Goal: Transaction & Acquisition: Purchase product/service

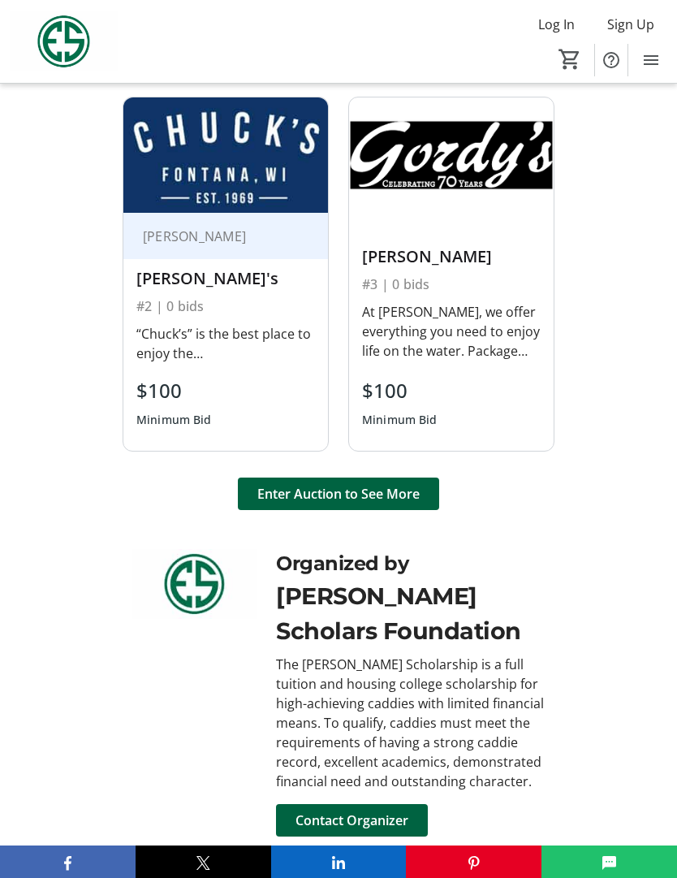
scroll to position [1333, 0]
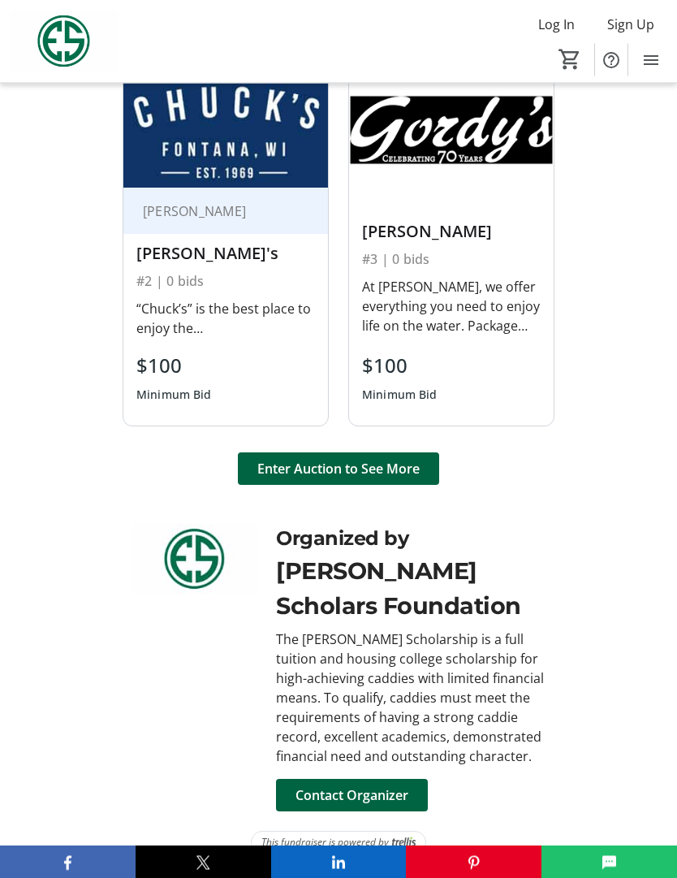
click at [335, 479] on span "Enter Auction to See More" at bounding box center [338, 468] width 162 height 19
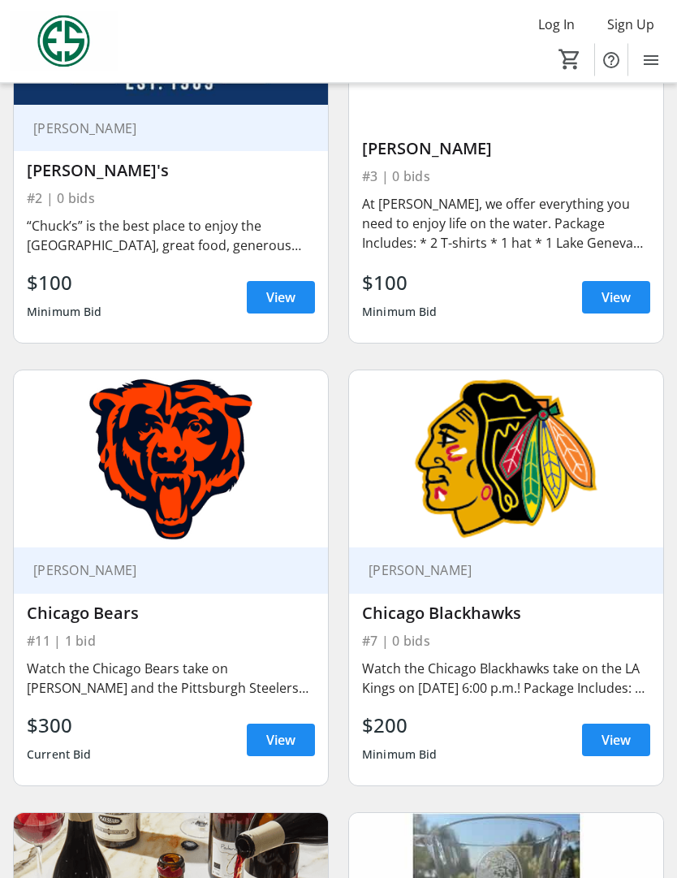
scroll to position [1184, 0]
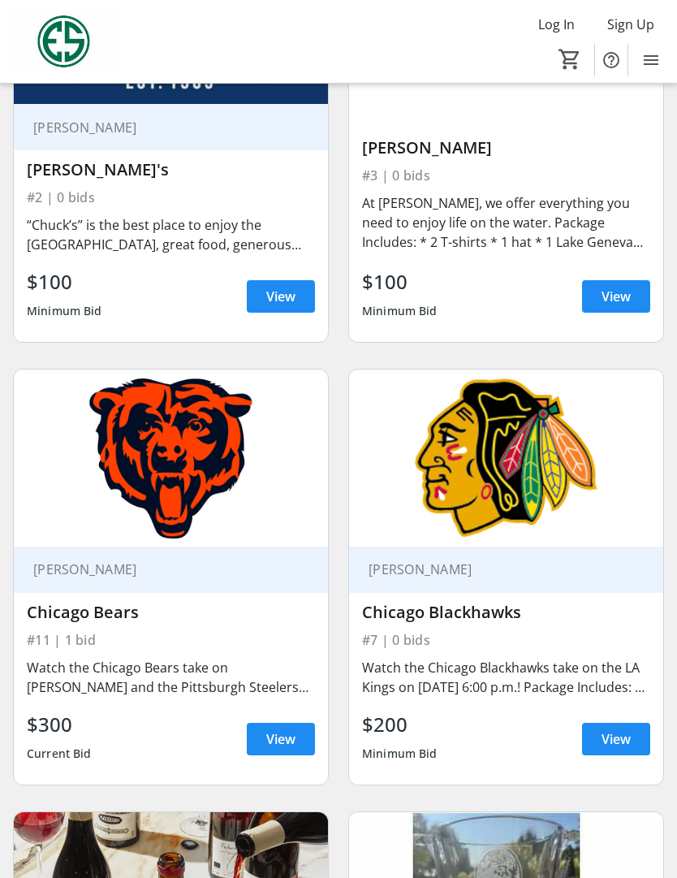
click at [266, 286] on span at bounding box center [281, 296] width 68 height 39
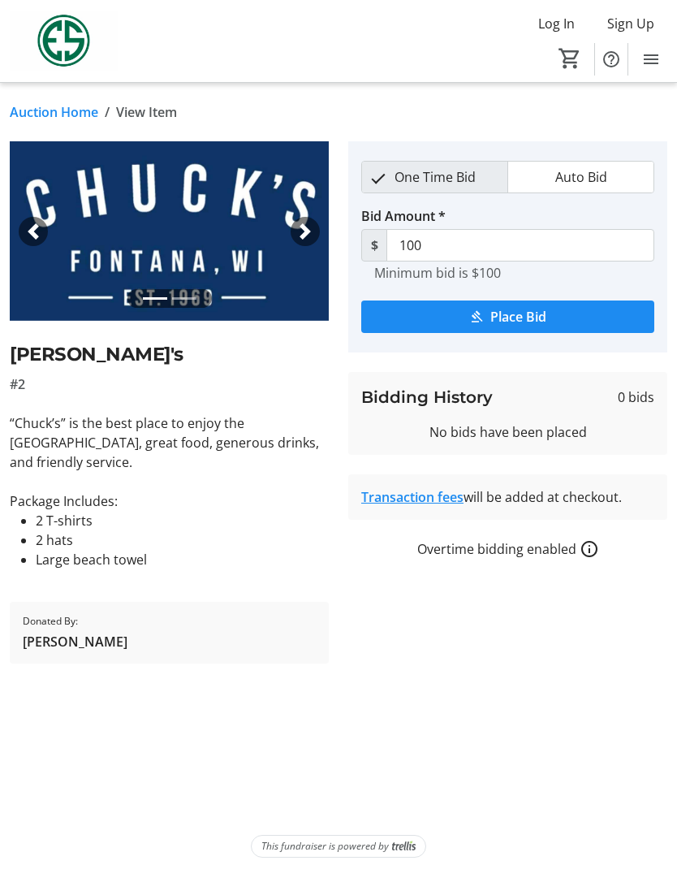
scroll to position [1, 0]
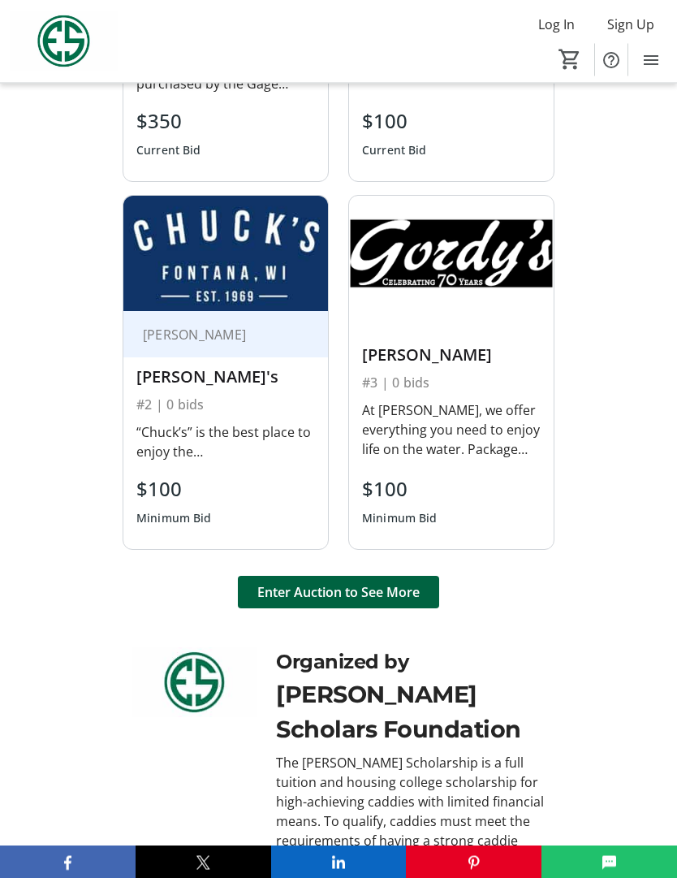
scroll to position [1209, 0]
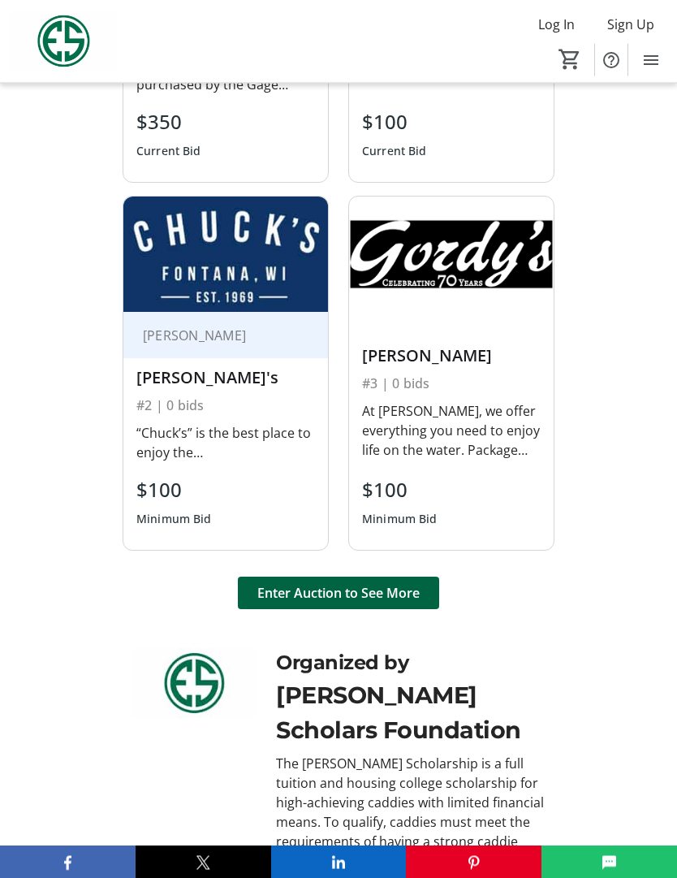
click at [351, 603] on span "Enter Auction to See More" at bounding box center [338, 593] width 162 height 19
